Goal: Check status: Check status

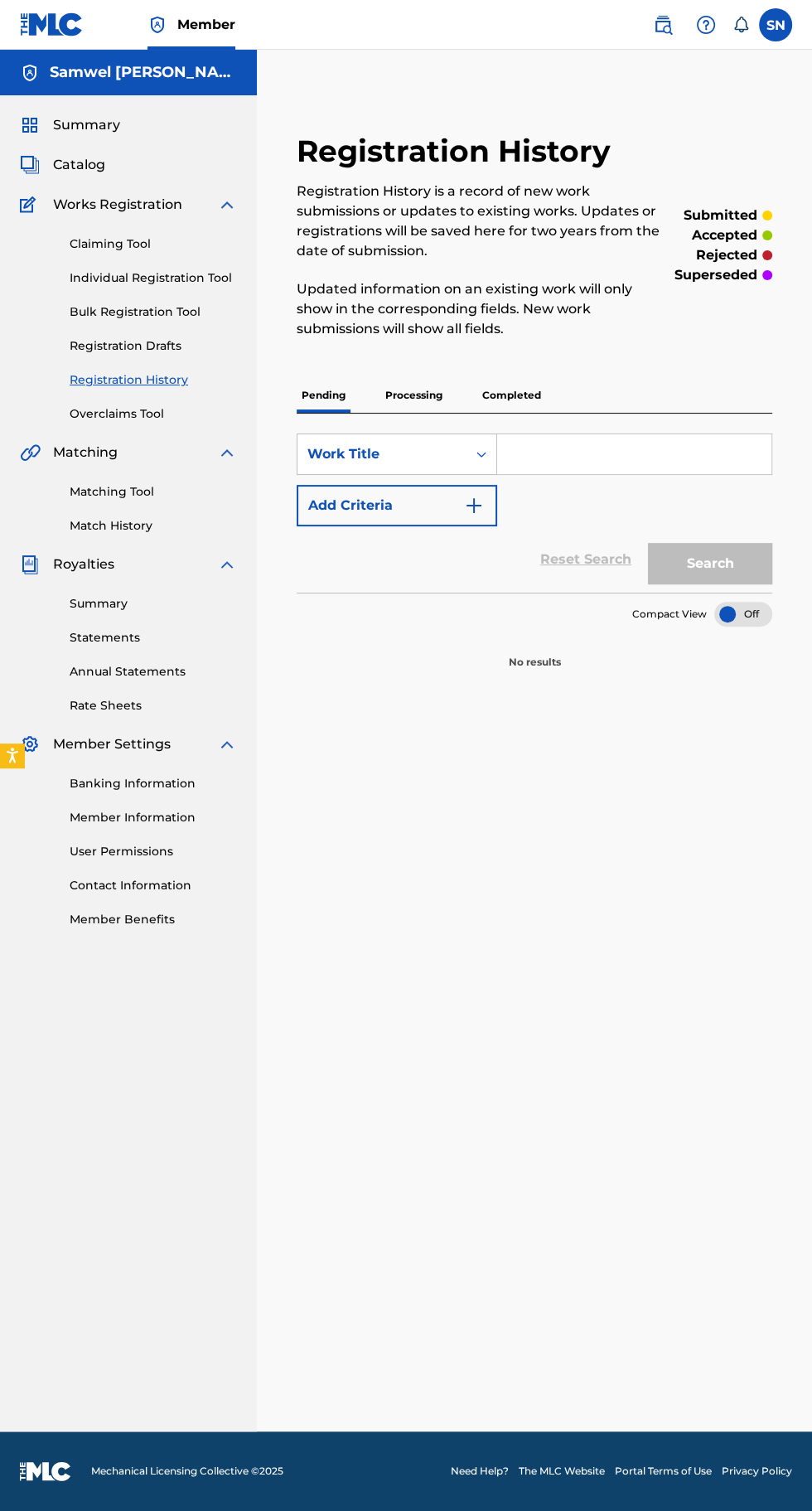
click at [429, 395] on p "Processing" at bounding box center [413, 395] width 67 height 35
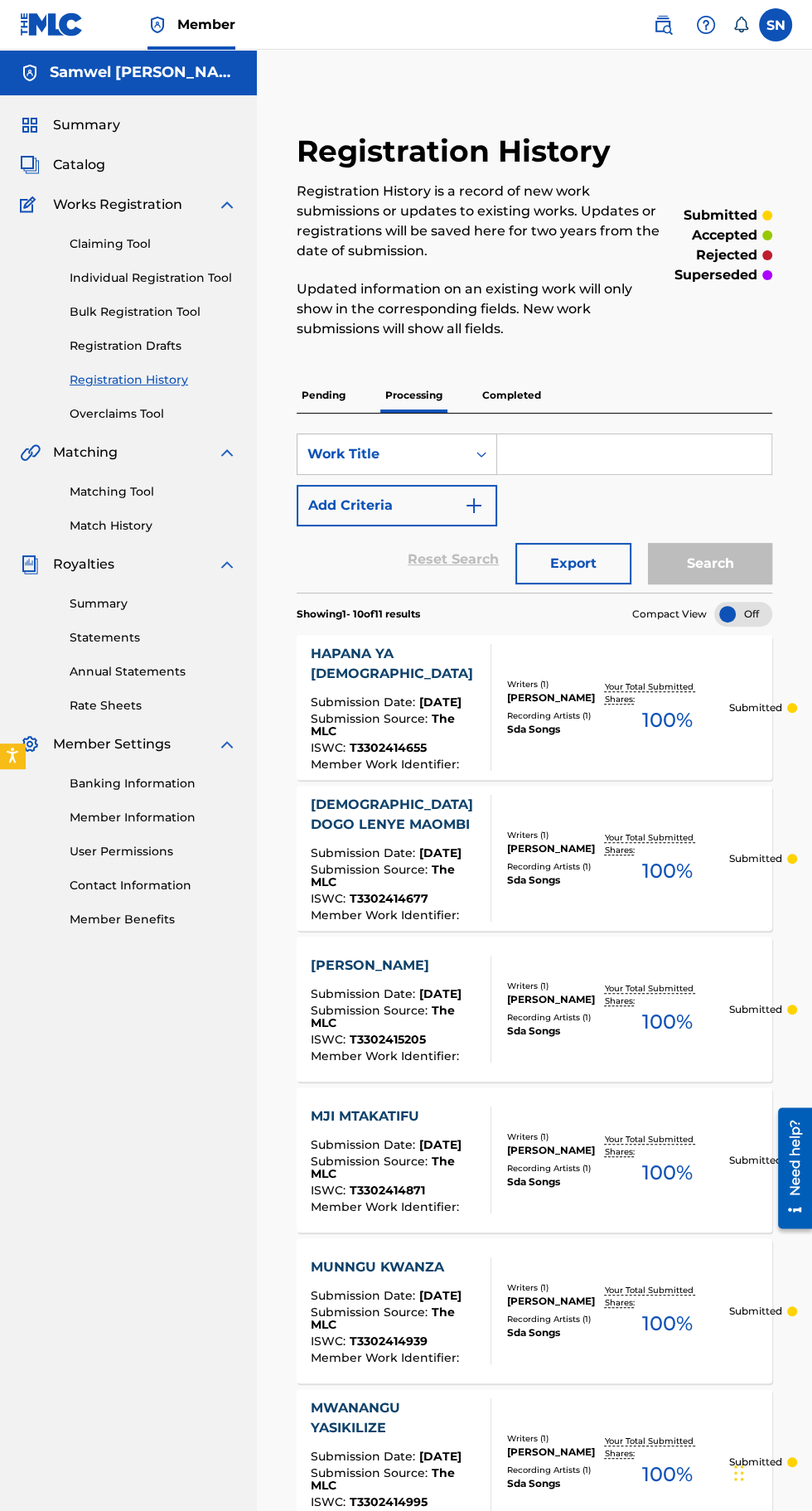
click at [538, 395] on p "Completed" at bounding box center [512, 395] width 69 height 35
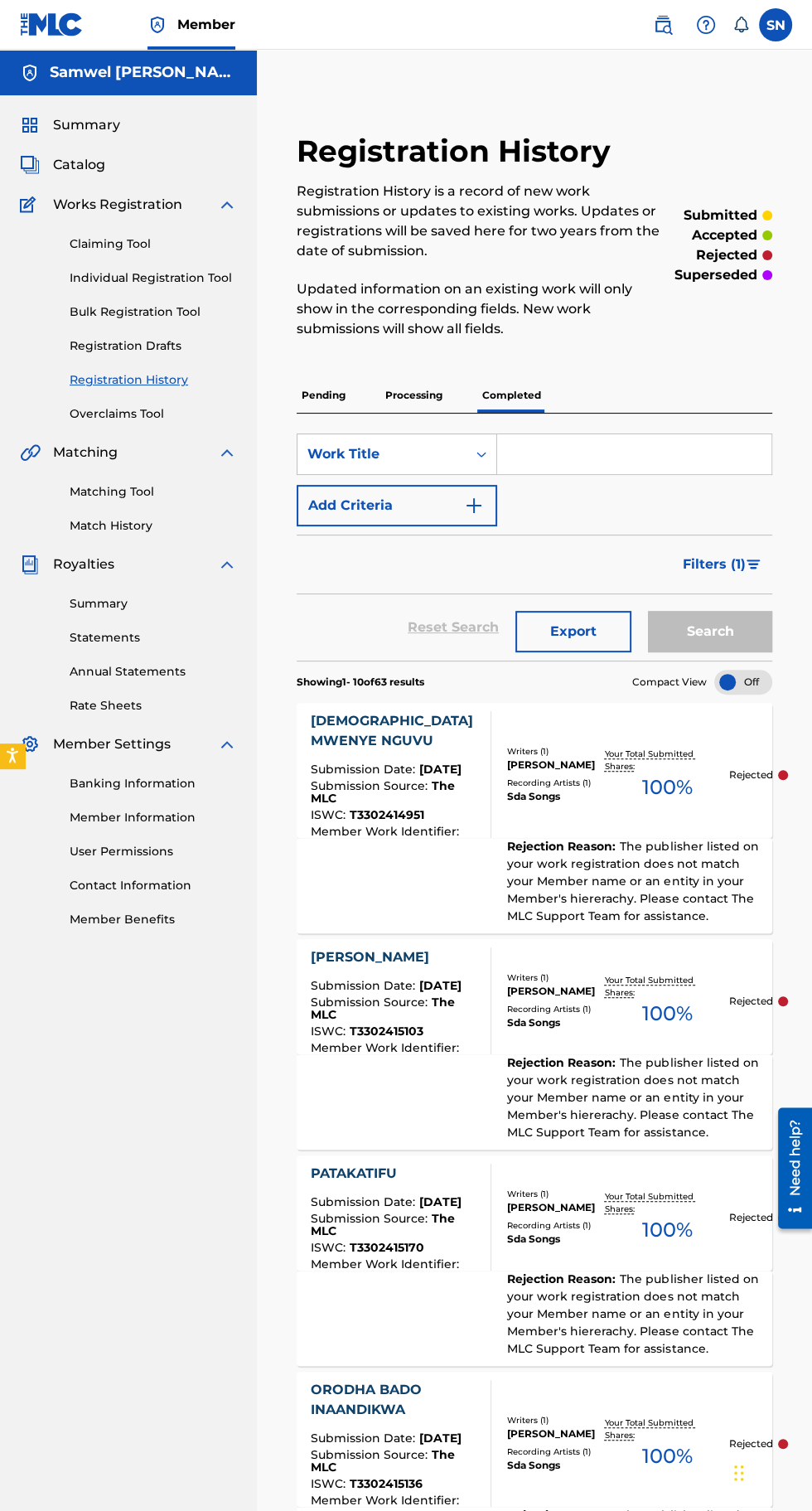
click at [411, 405] on p "Processing" at bounding box center [413, 395] width 67 height 35
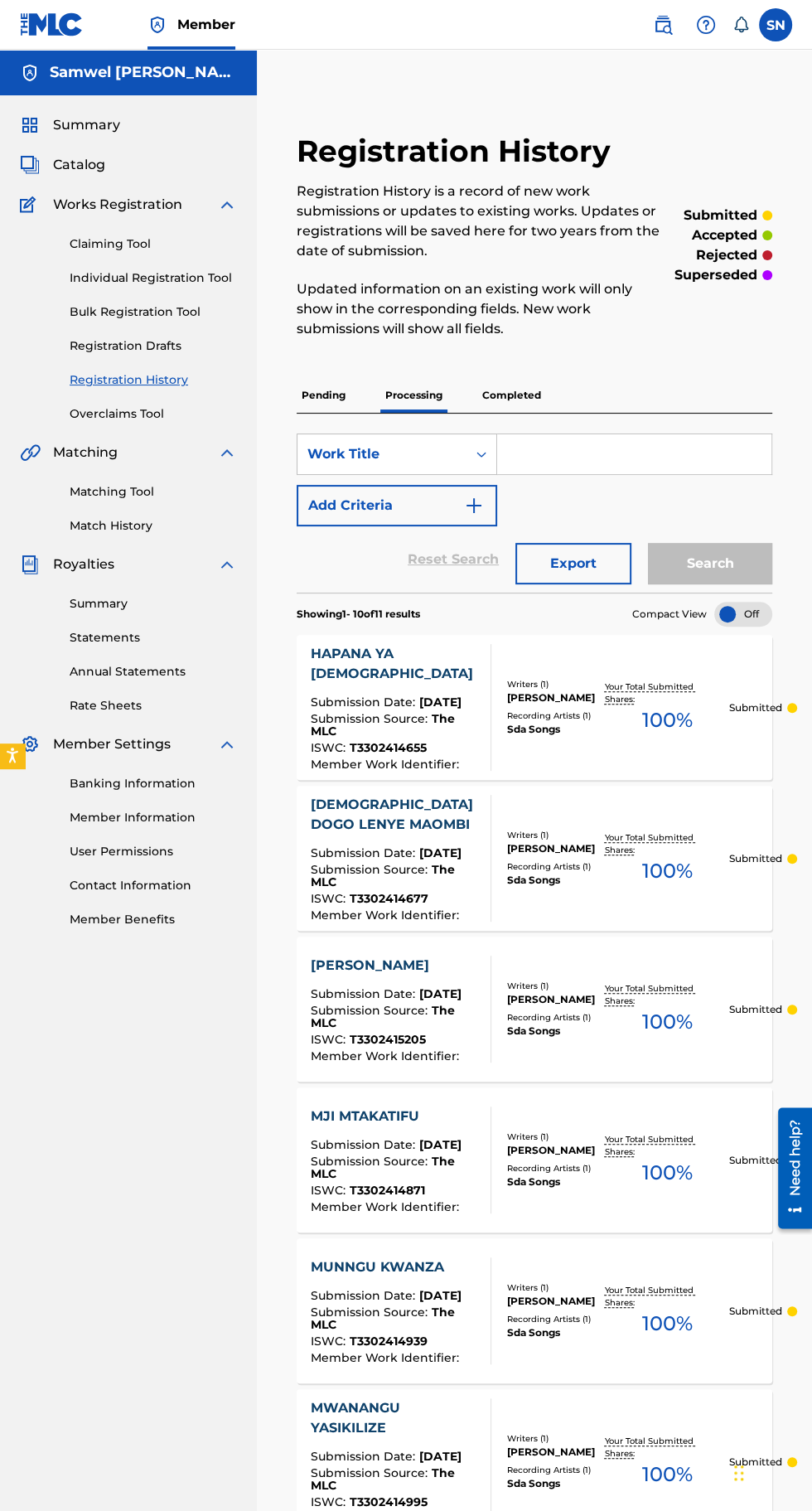
click at [125, 605] on link "Summary" at bounding box center [153, 604] width 168 height 17
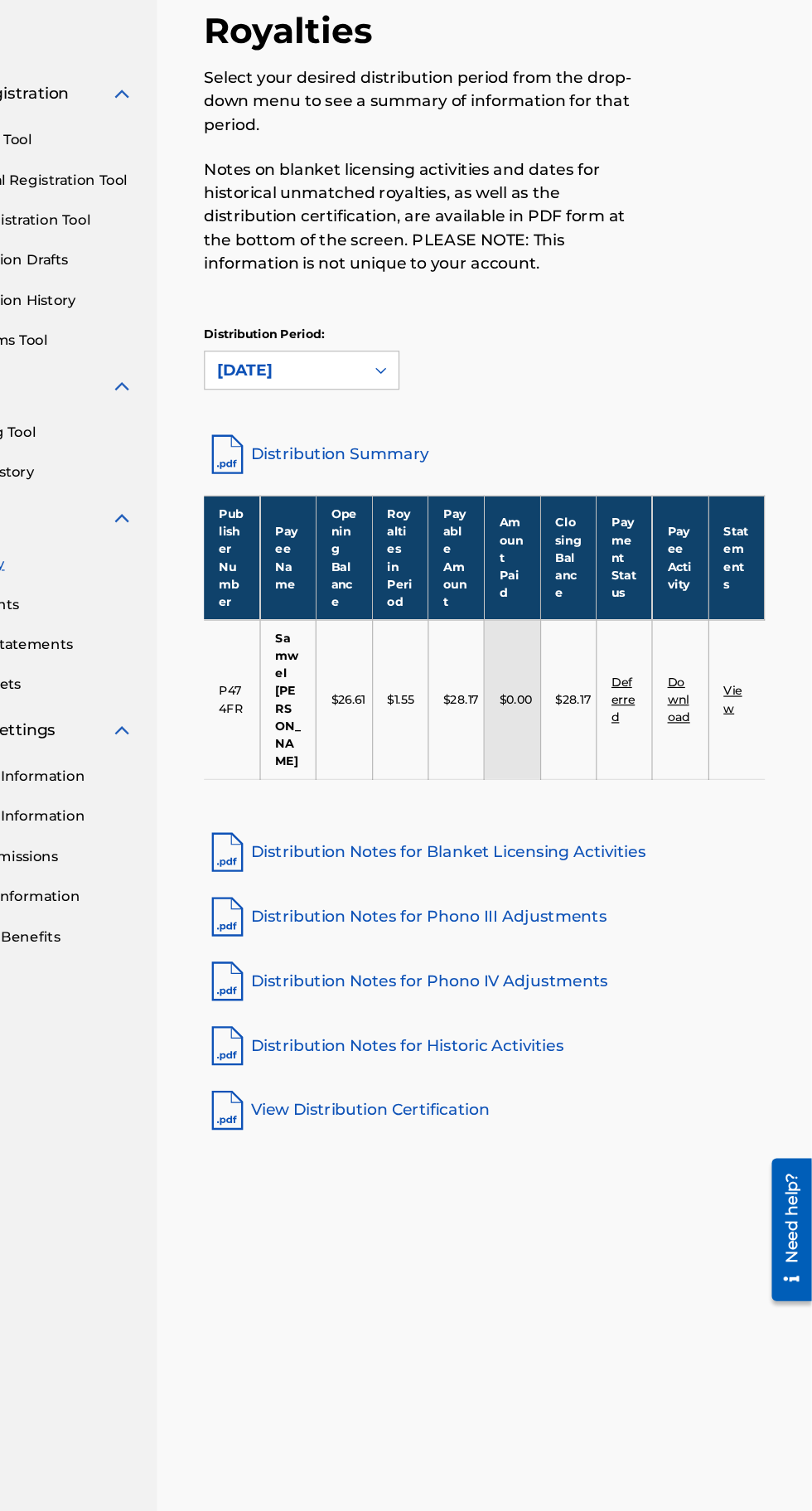
scroll to position [7, 0]
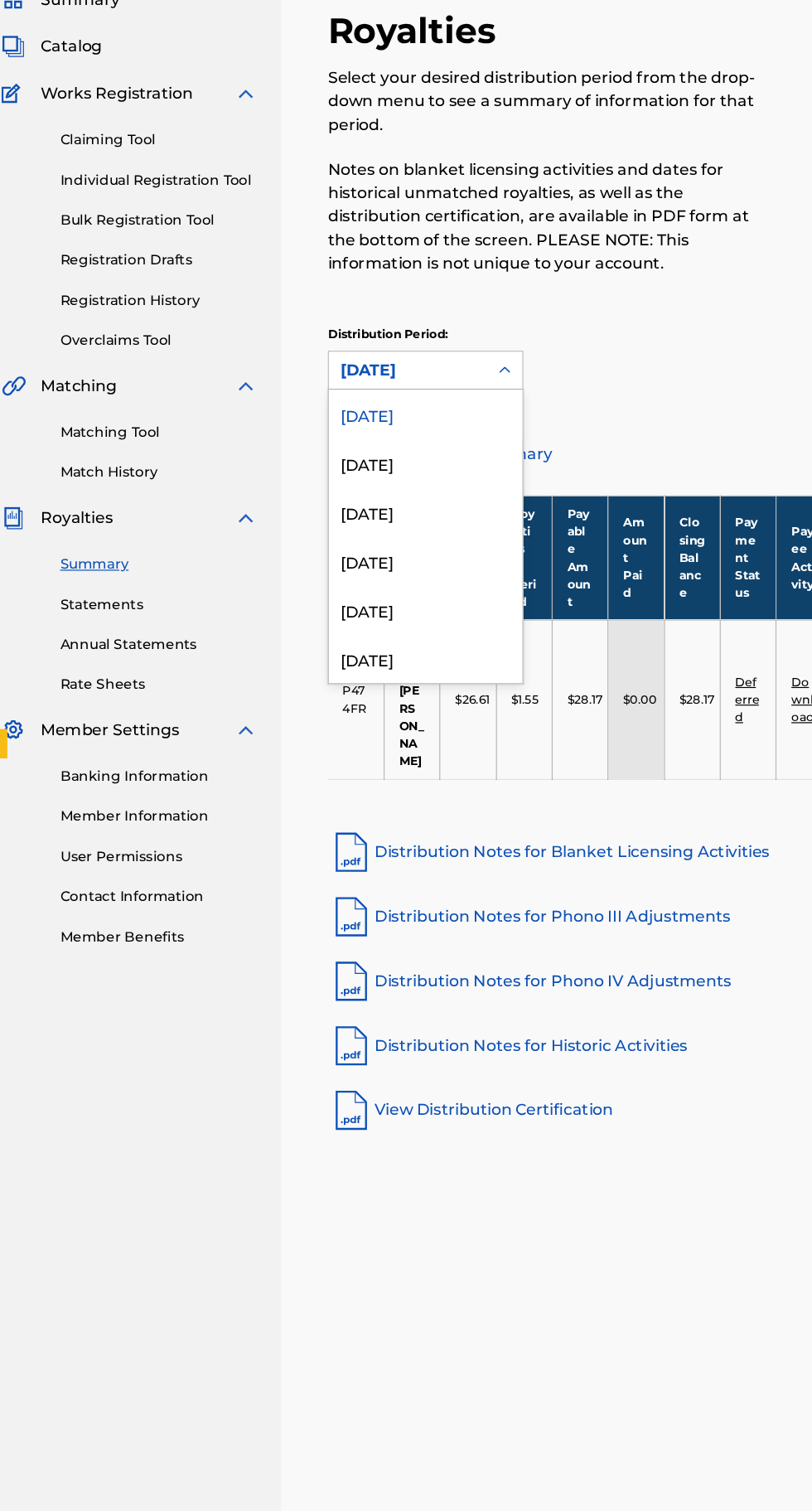
click at [389, 520] on div "July 2025" at bounding box center [379, 518] width 164 height 42
